Goal: Book appointment/travel/reservation

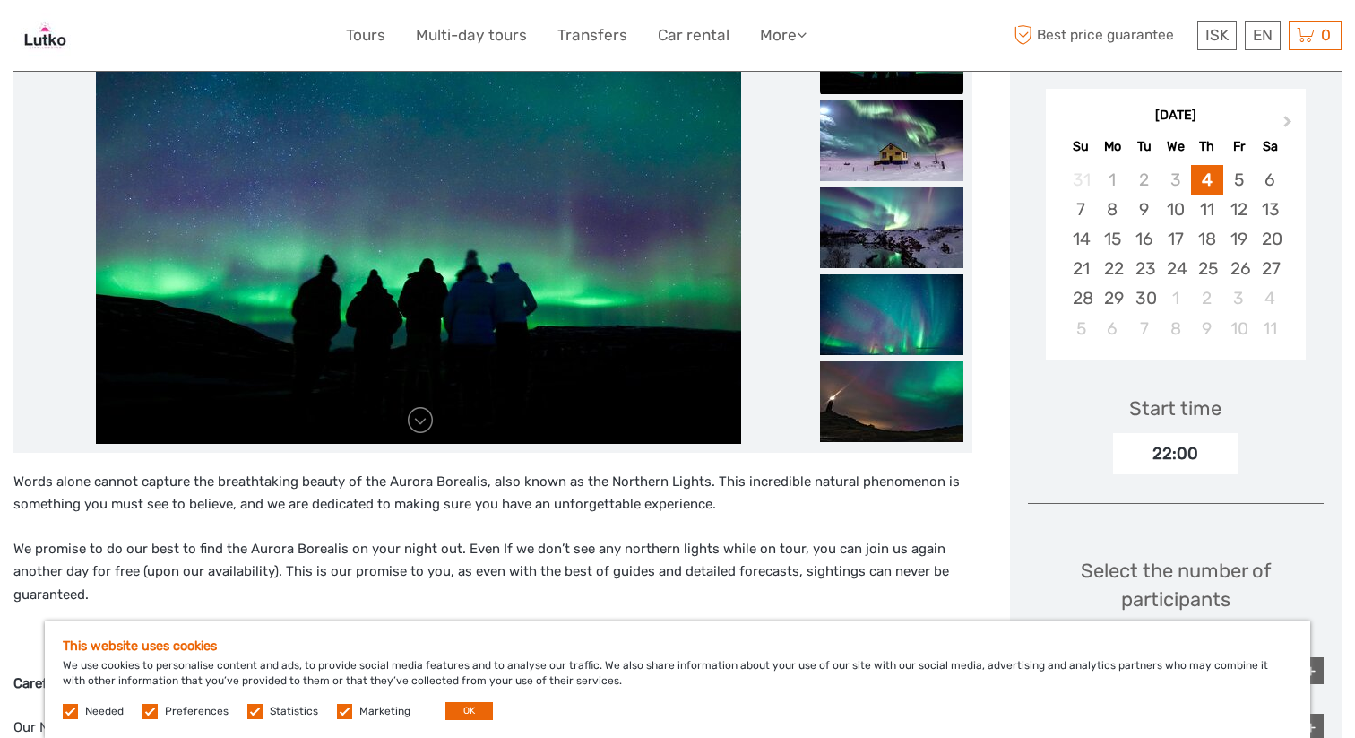
scroll to position [290, 0]
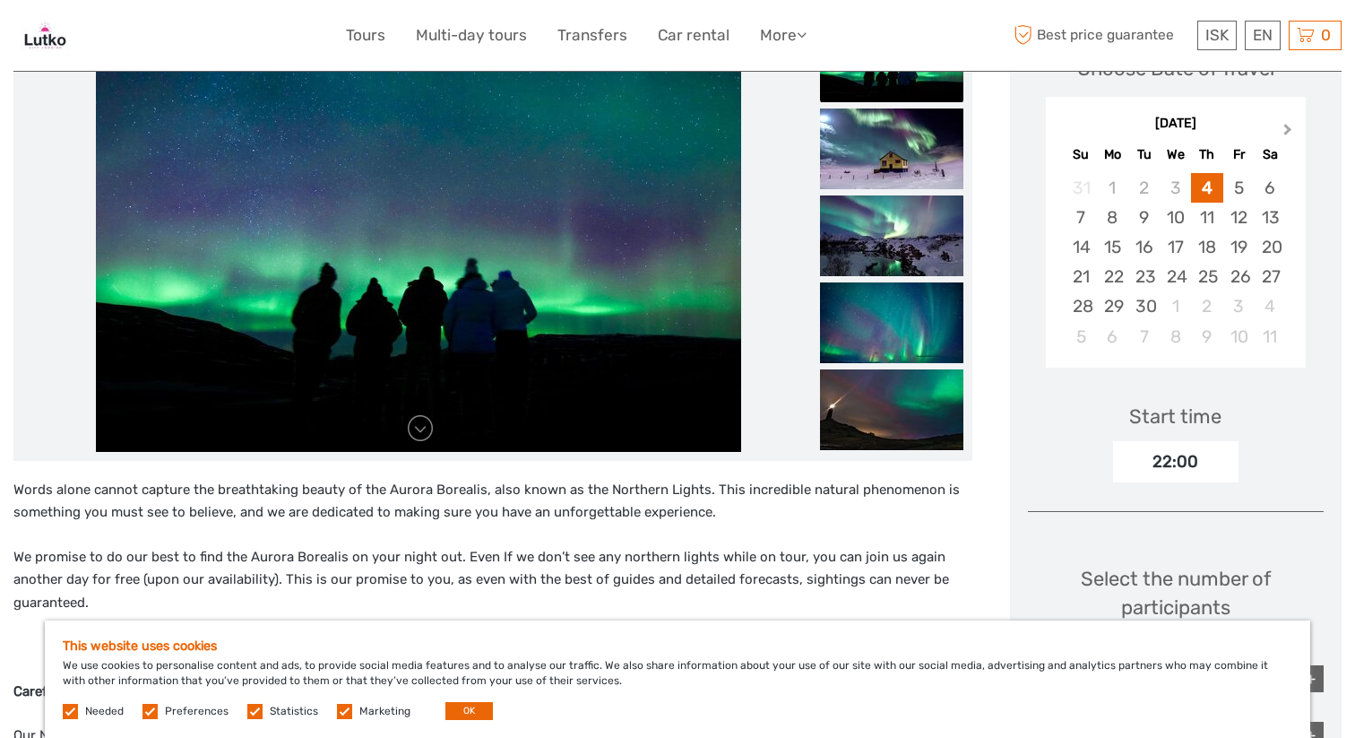
click at [1287, 125] on button "Next Month" at bounding box center [1290, 133] width 29 height 29
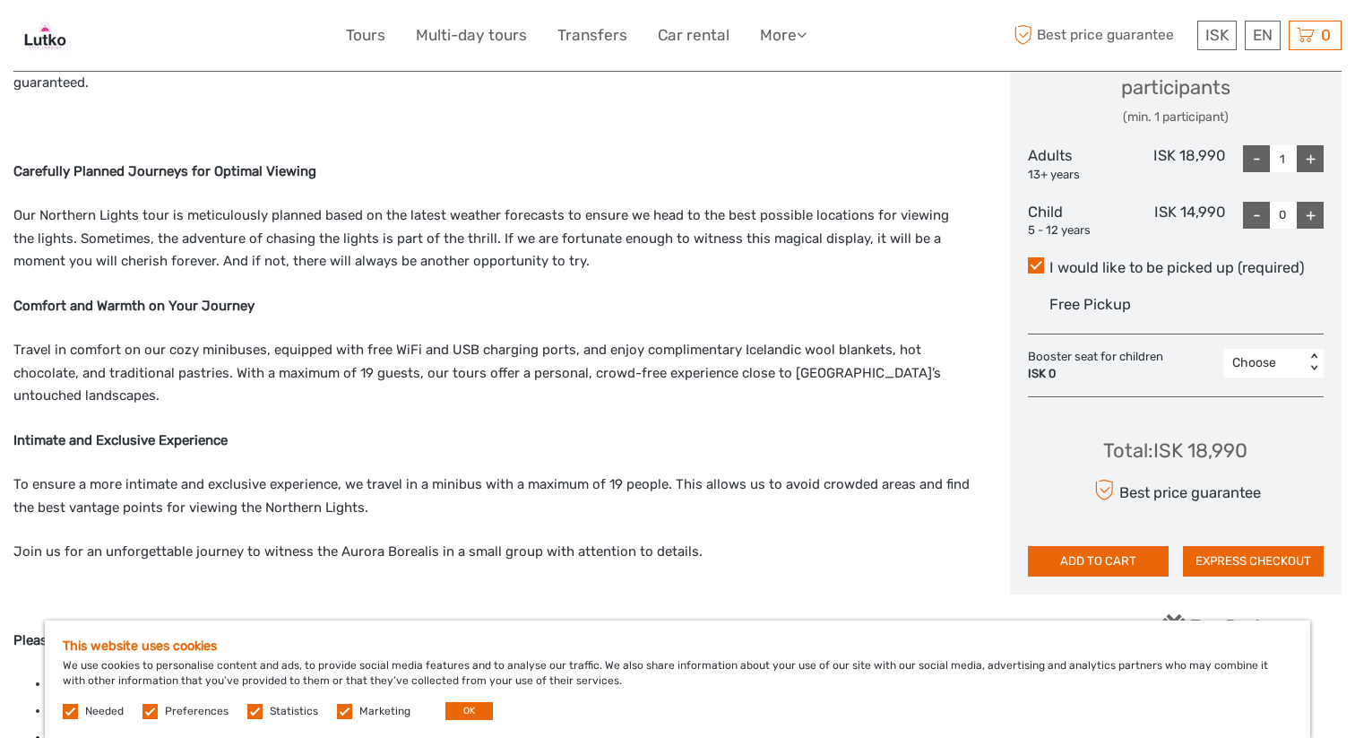
scroll to position [810, 0]
click at [1317, 209] on div "+" at bounding box center [1310, 214] width 27 height 27
type input "1"
click at [1311, 158] on div "+" at bounding box center [1310, 157] width 27 height 27
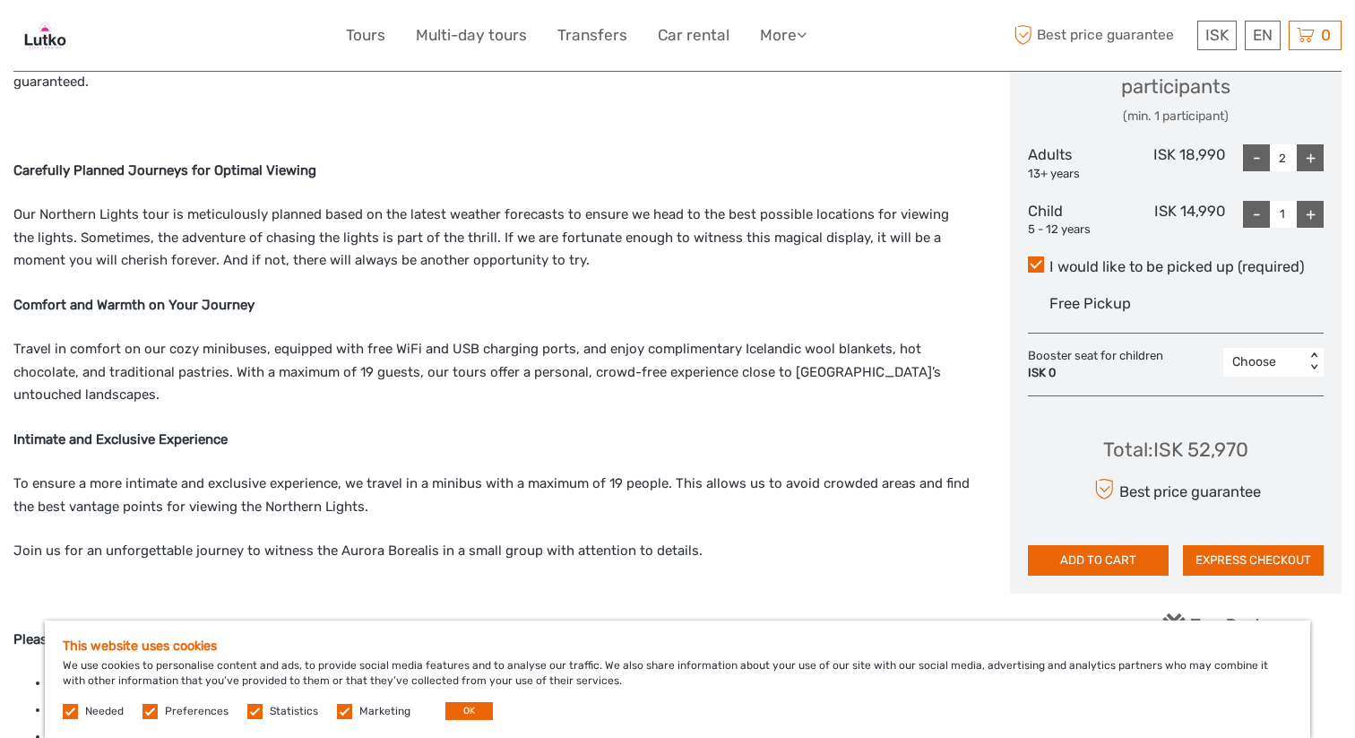
type input "3"
click at [764, 417] on div "Words alone cannot capture the breathtaking beauty of the Aurora Borealis, also…" at bounding box center [492, 483] width 959 height 1051
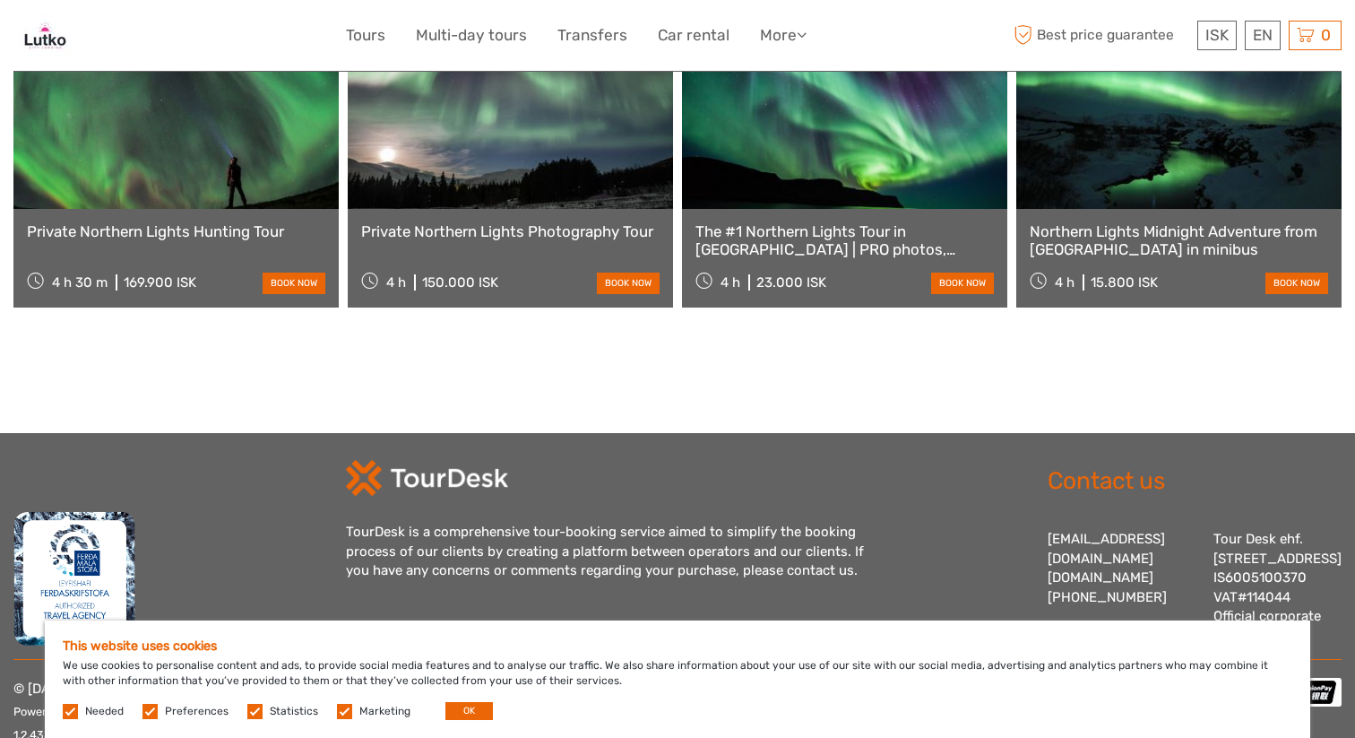
scroll to position [3131, 0]
